Goal: Navigation & Orientation: Find specific page/section

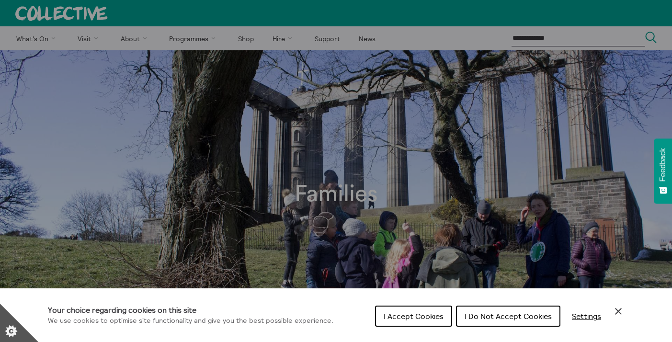
click at [417, 315] on span "I Accept Cookies" at bounding box center [414, 317] width 60 height 10
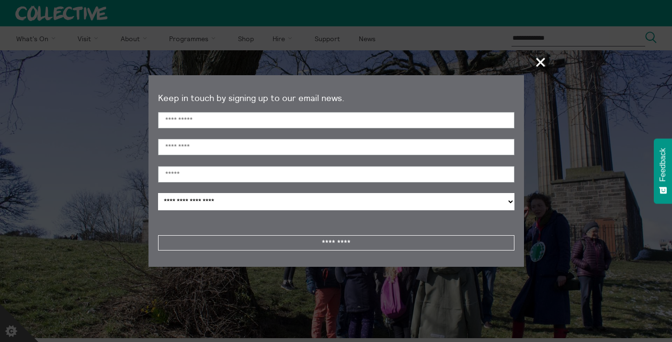
click at [543, 63] on span "+" at bounding box center [541, 62] width 28 height 28
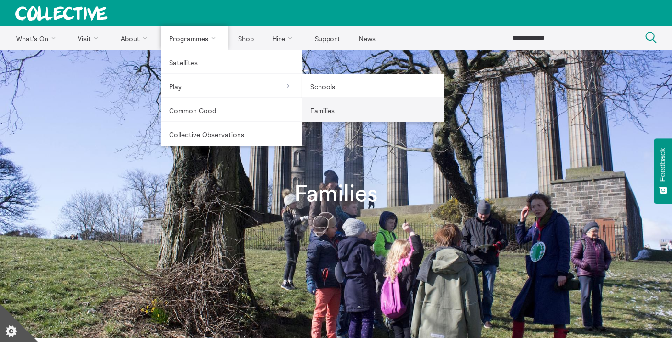
click at [334, 110] on link "Families" at bounding box center [372, 110] width 141 height 24
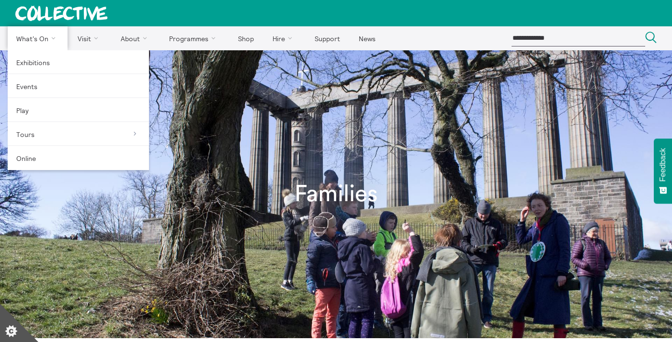
click at [30, 38] on link "What's On" at bounding box center [38, 38] width 60 height 24
